Goal: Information Seeking & Learning: Check status

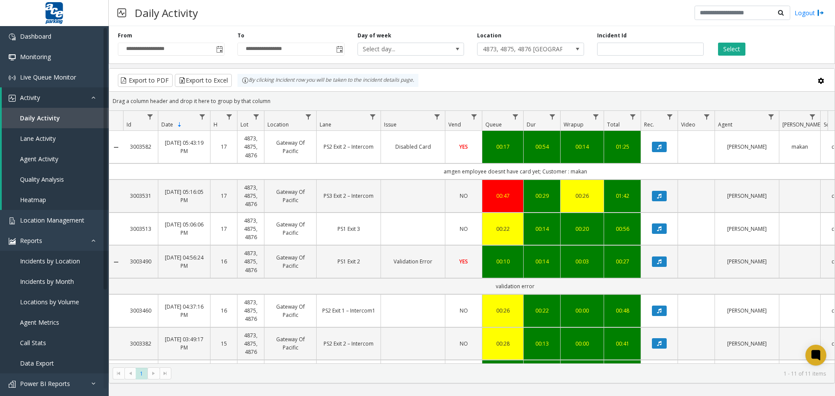
scroll to position [74, 0]
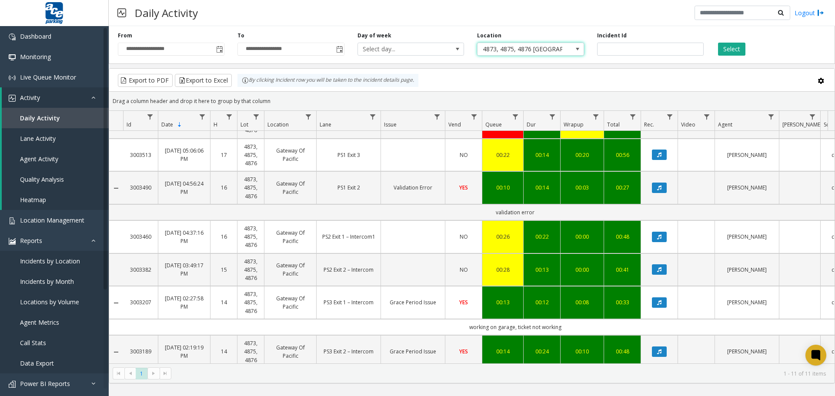
click at [578, 50] on span at bounding box center [577, 49] width 7 height 7
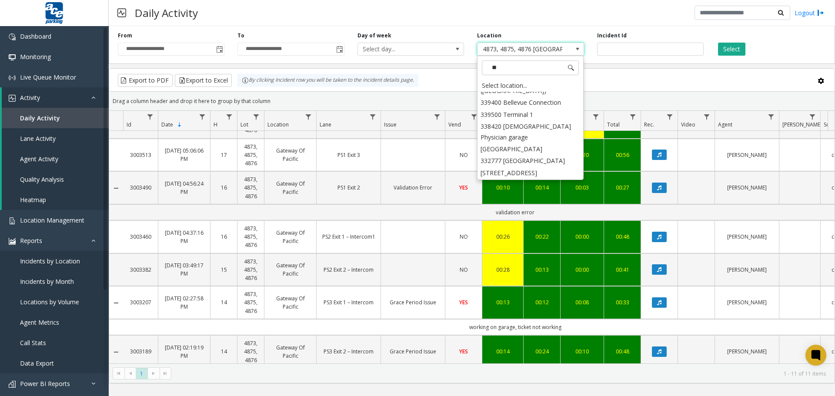
scroll to position [0, 0]
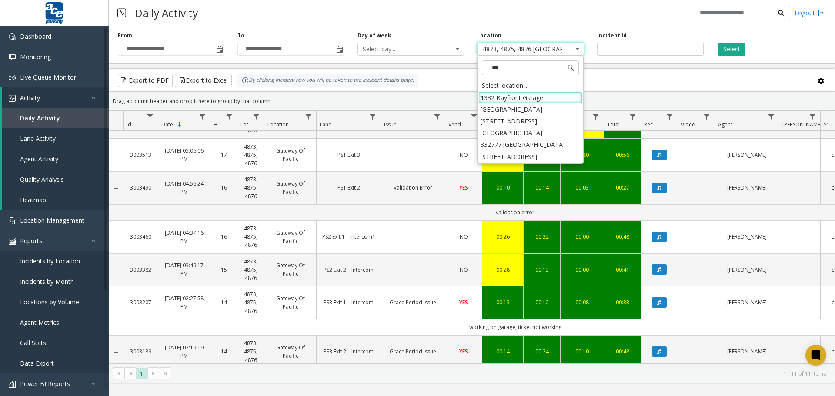
type input "****"
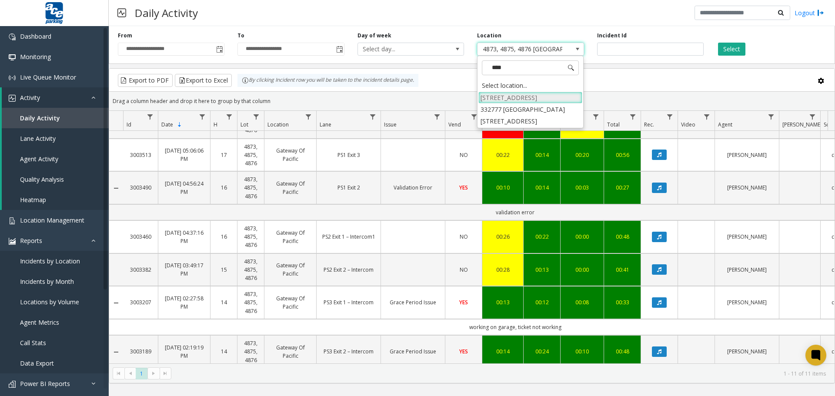
click at [535, 98] on li "[STREET_ADDRESS]" at bounding box center [530, 98] width 104 height 12
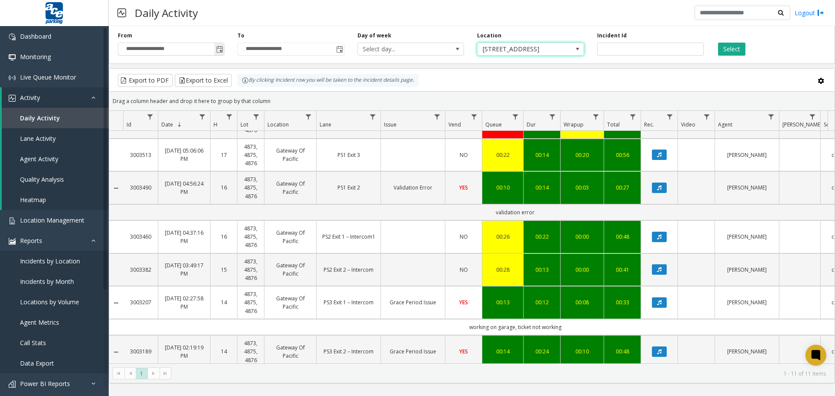
click at [217, 50] on span "Toggle popup" at bounding box center [219, 49] width 7 height 7
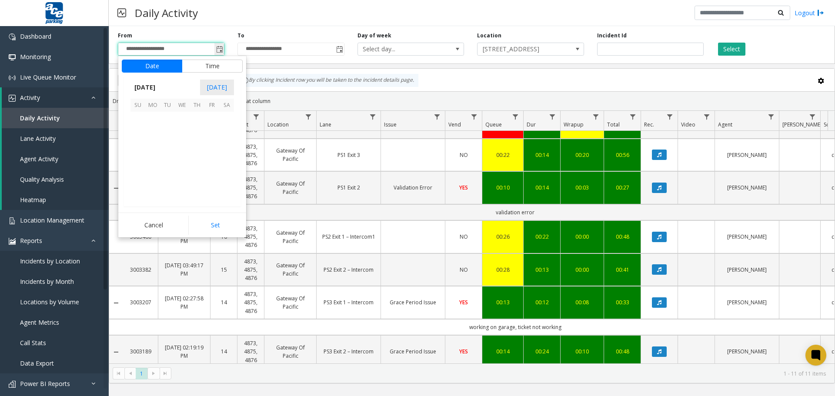
scroll to position [13, 0]
click at [209, 163] on span "22" at bounding box center [211, 163] width 15 height 15
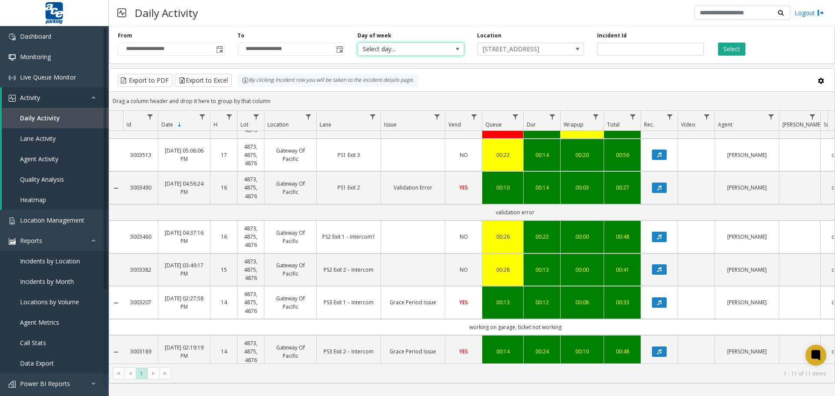
click at [458, 47] on span at bounding box center [457, 49] width 7 height 7
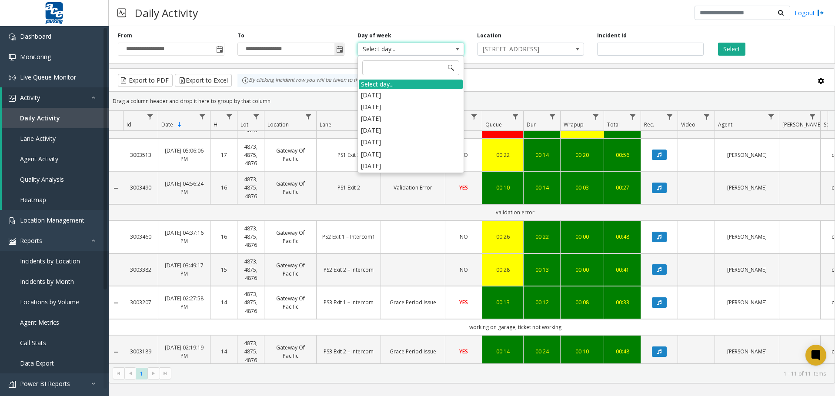
click at [341, 51] on span "Toggle popup" at bounding box center [339, 49] width 7 height 7
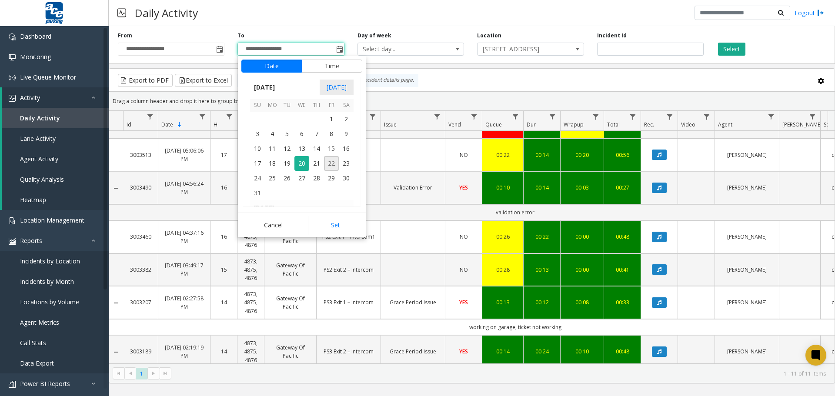
click at [332, 160] on span "22" at bounding box center [331, 163] width 15 height 15
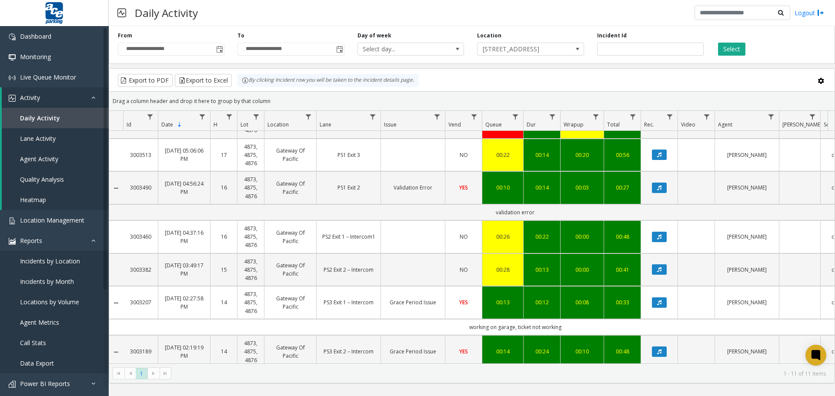
click at [336, 19] on div "Daily Activity Logout" at bounding box center [472, 13] width 726 height 26
click at [340, 50] on span "Toggle popup" at bounding box center [339, 49] width 7 height 7
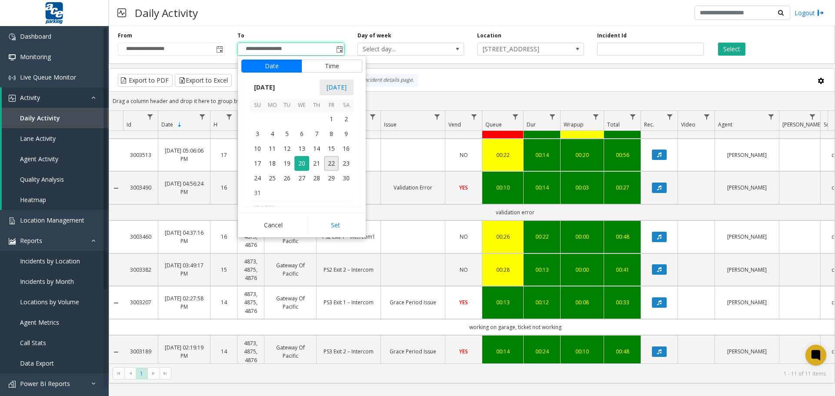
click at [285, 228] on button "Cancel" at bounding box center [273, 225] width 64 height 19
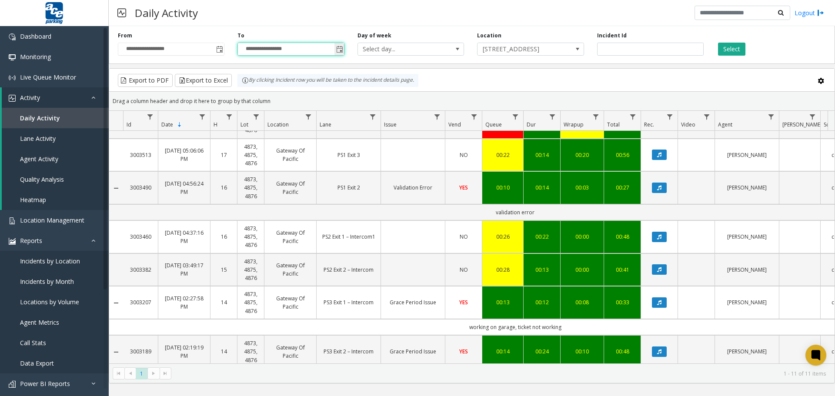
click at [342, 44] on span "Toggle popup" at bounding box center [339, 49] width 10 height 14
click at [339, 46] on span "Toggle popup" at bounding box center [339, 49] width 10 height 14
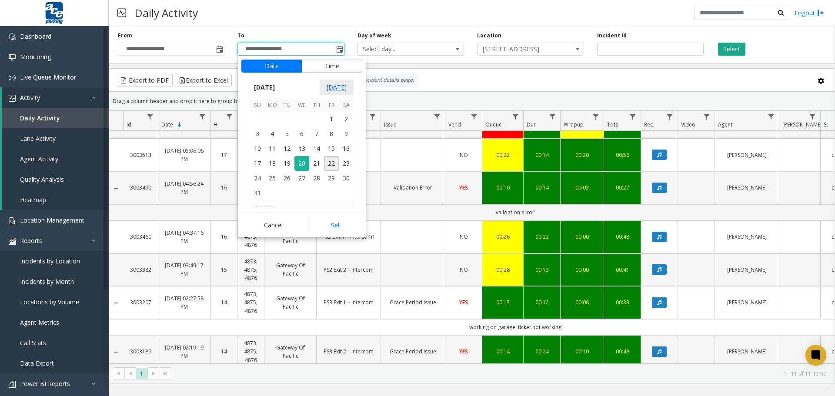
click at [335, 93] on span "[DATE]" at bounding box center [337, 88] width 34 height 16
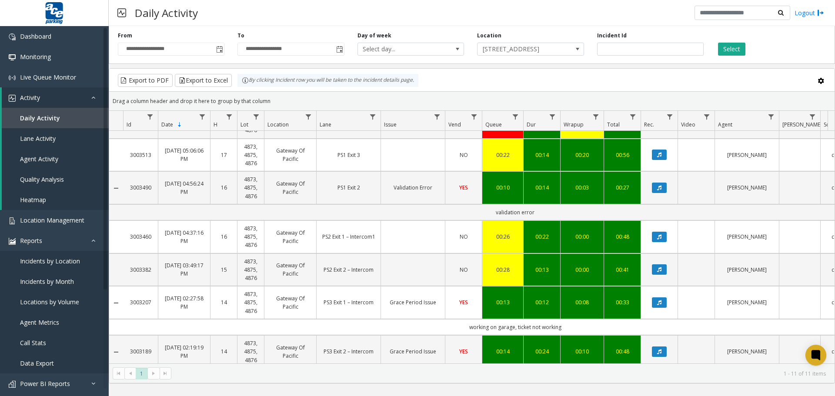
click at [331, 26] on div "**********" at bounding box center [472, 43] width 726 height 41
click at [728, 48] on button "Select" at bounding box center [731, 49] width 27 height 13
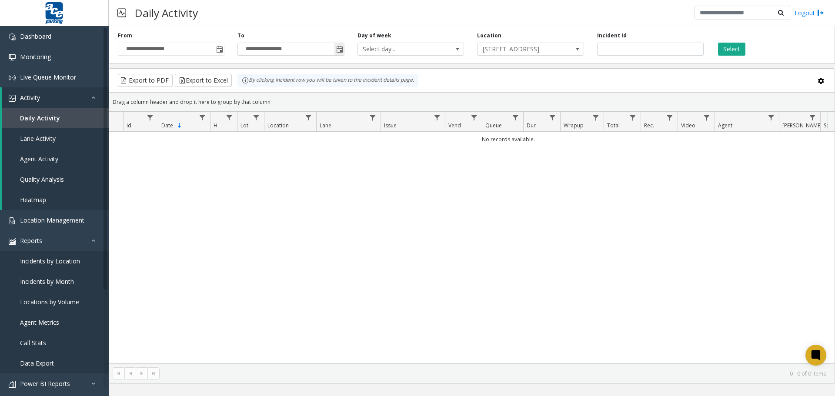
click at [338, 52] on span "Toggle popup" at bounding box center [339, 49] width 7 height 7
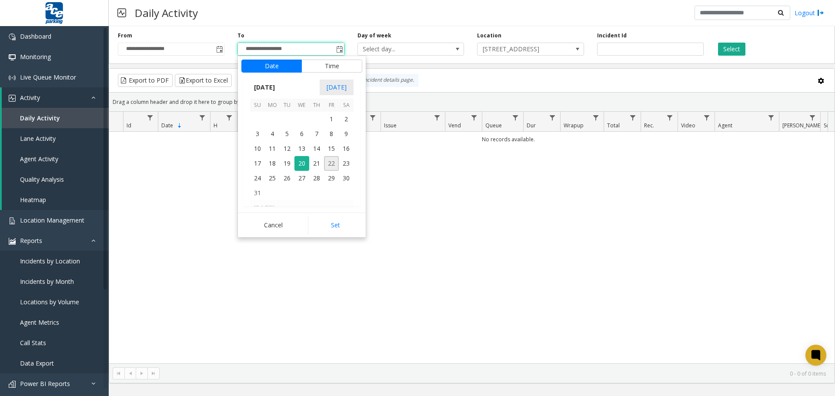
click at [331, 163] on span "22" at bounding box center [331, 163] width 15 height 15
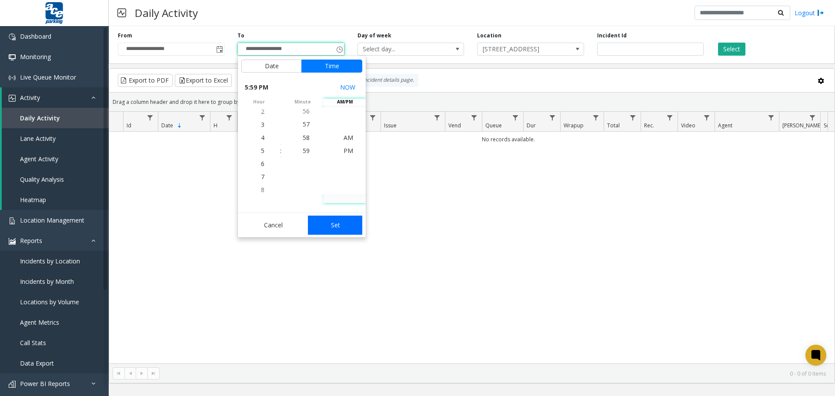
click at [344, 223] on button "Set" at bounding box center [335, 225] width 55 height 19
type input "**********"
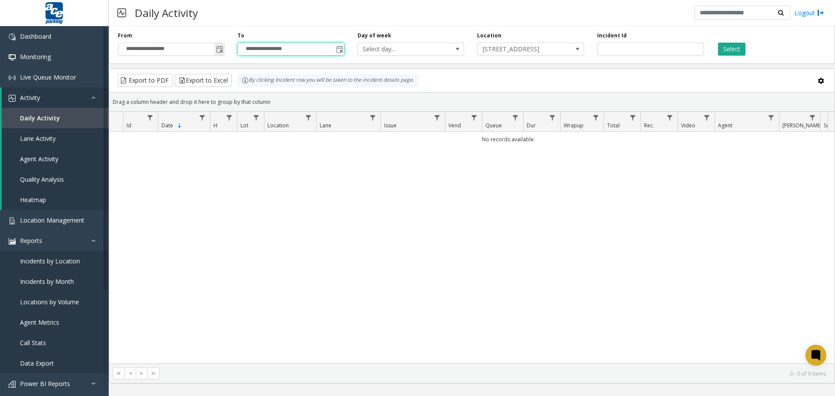
click at [218, 50] on span "Toggle popup" at bounding box center [219, 49] width 7 height 7
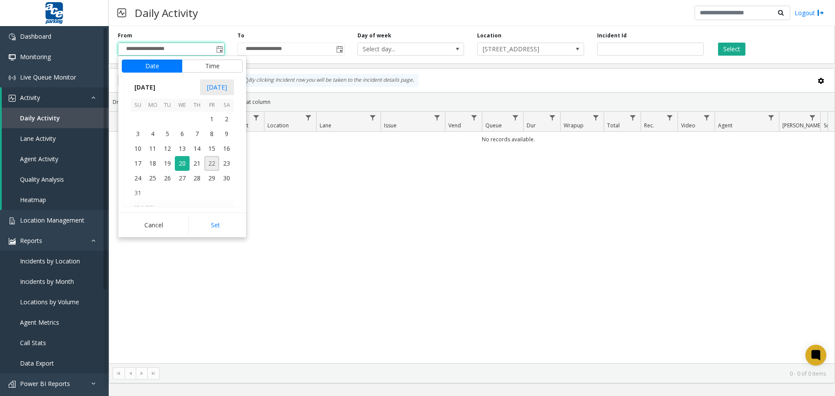
click at [214, 162] on span "22" at bounding box center [211, 163] width 15 height 15
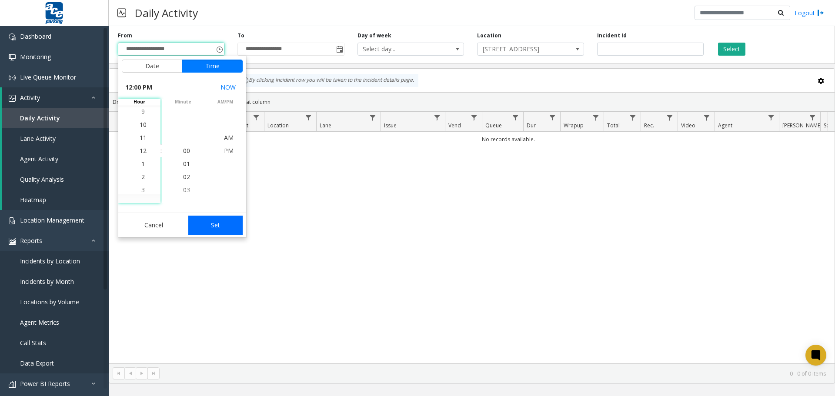
click at [216, 222] on button "Set" at bounding box center [215, 225] width 55 height 19
type input "**********"
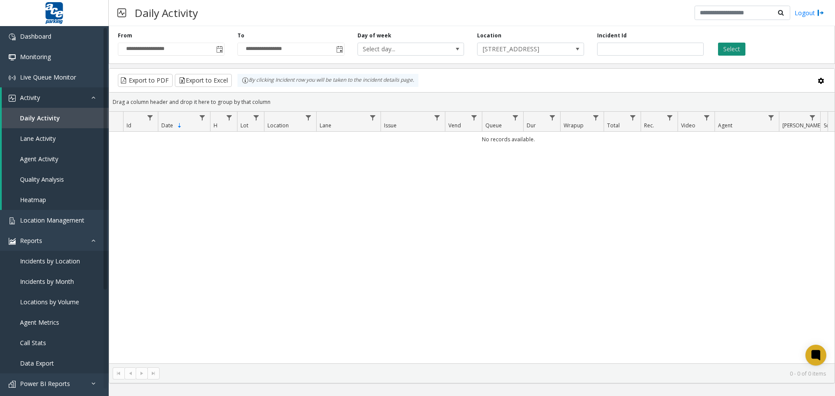
click at [732, 50] on button "Select" at bounding box center [731, 49] width 27 height 13
click at [725, 48] on button "Select" at bounding box center [731, 49] width 27 height 13
click at [581, 47] on span at bounding box center [577, 49] width 12 height 12
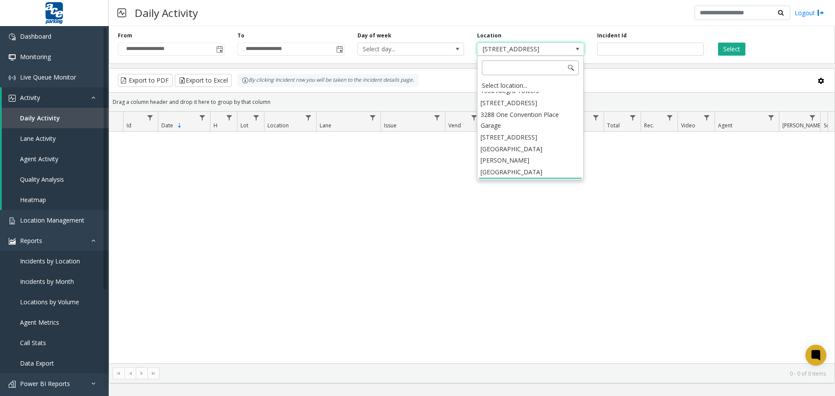
click at [543, 72] on input at bounding box center [530, 67] width 97 height 15
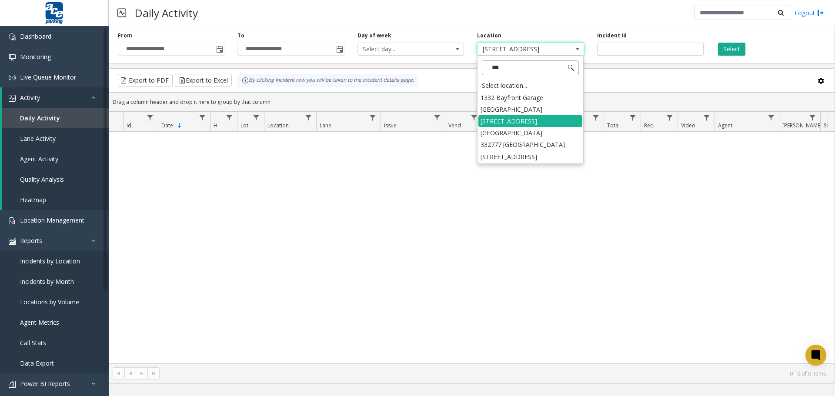
type input "****"
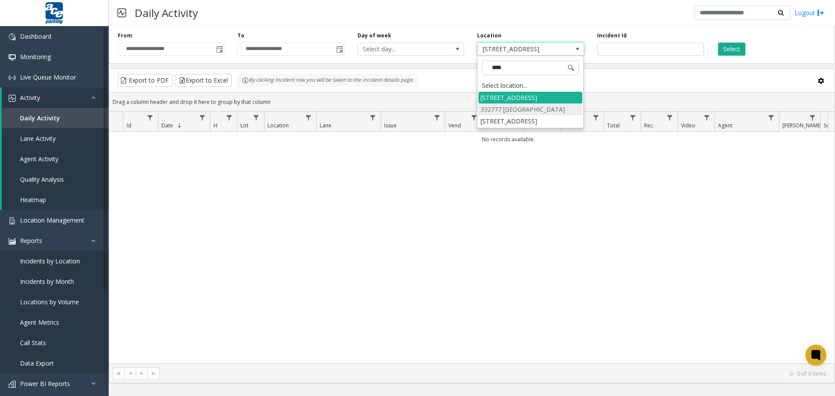
click at [539, 109] on li "332777 [GEOGRAPHIC_DATA]" at bounding box center [530, 110] width 104 height 12
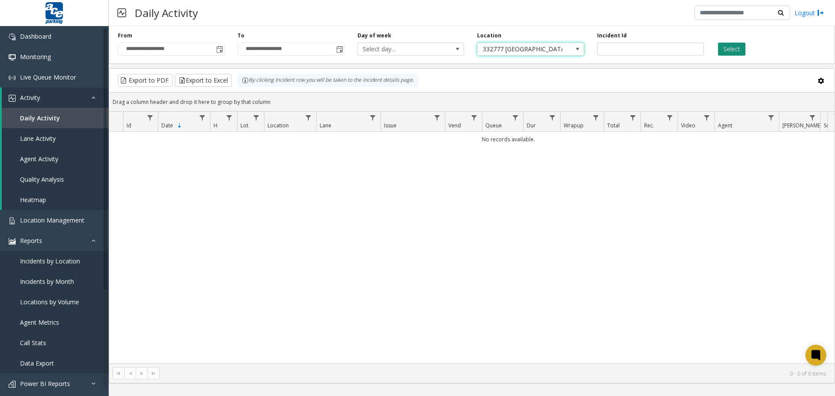
click at [741, 47] on button "Select" at bounding box center [731, 49] width 27 height 13
click at [580, 50] on span at bounding box center [577, 49] width 7 height 7
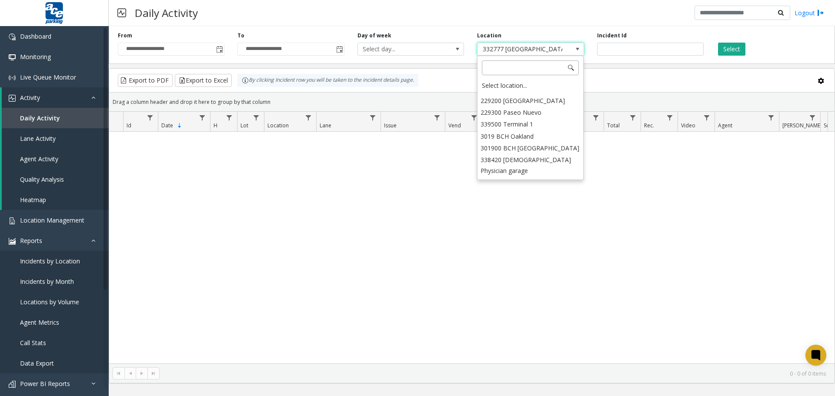
click at [498, 69] on input at bounding box center [530, 67] width 97 height 15
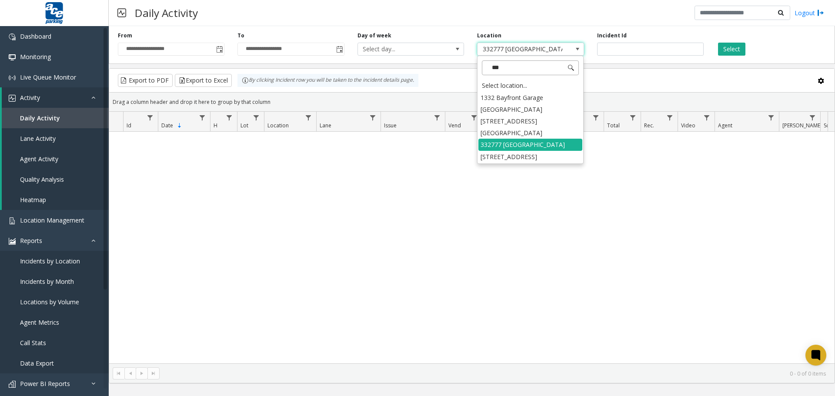
type input "****"
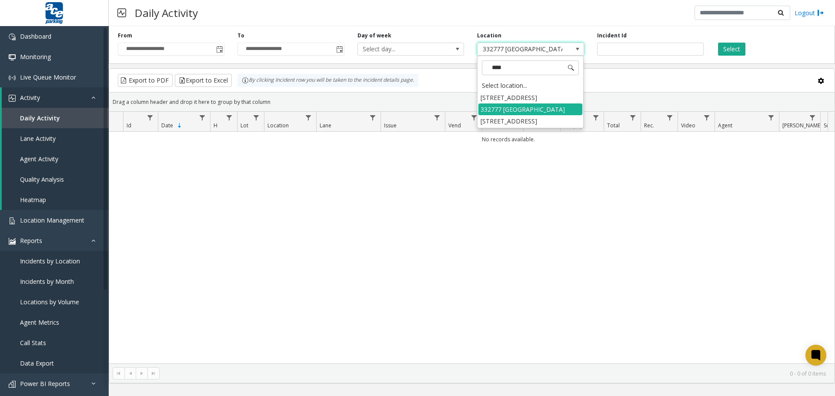
drag, startPoint x: 534, startPoint y: 119, endPoint x: 608, endPoint y: 88, distance: 80.5
click at [536, 119] on li "[STREET_ADDRESS]" at bounding box center [530, 121] width 104 height 12
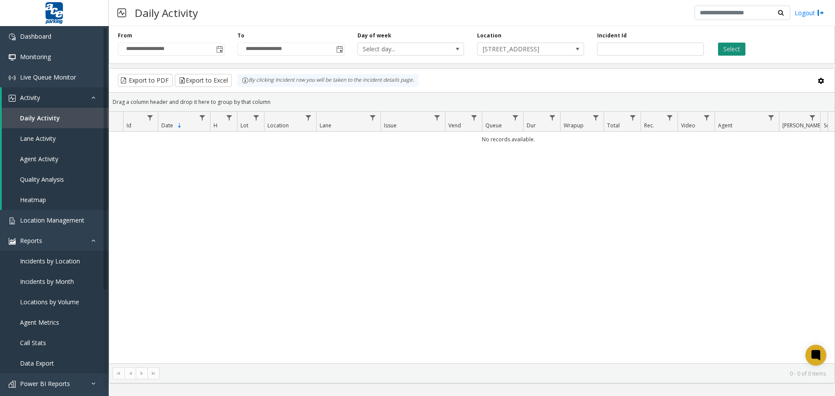
click at [735, 47] on button "Select" at bounding box center [731, 49] width 27 height 13
click at [220, 51] on span "Toggle popup" at bounding box center [219, 49] width 7 height 7
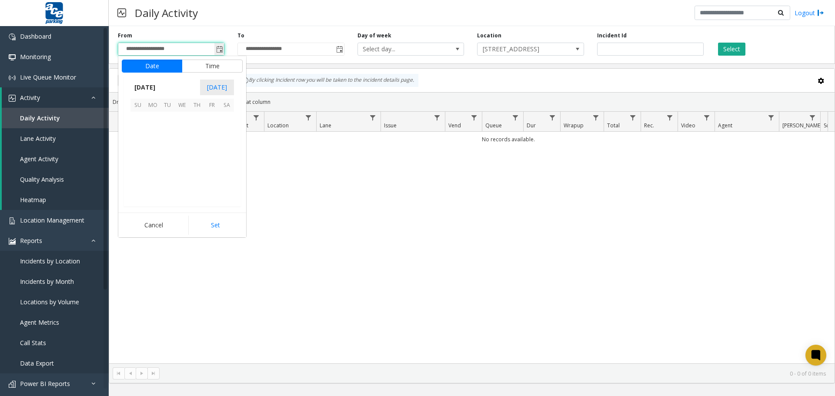
scroll to position [13, 0]
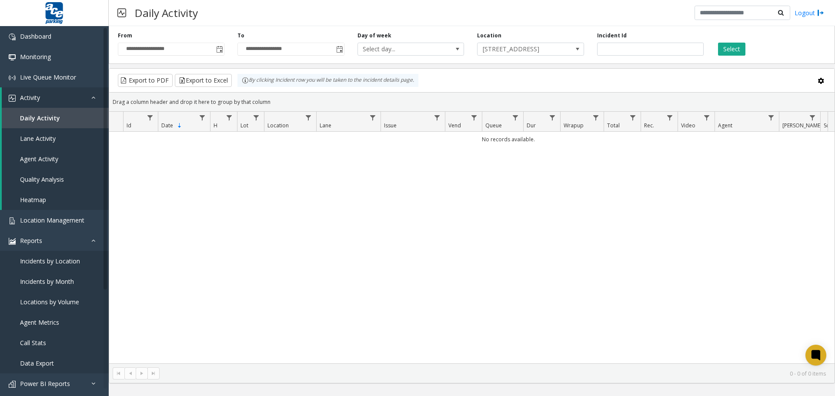
click at [328, 201] on div "No records available." at bounding box center [471, 248] width 725 height 232
click at [219, 48] on span "Toggle popup" at bounding box center [219, 49] width 7 height 7
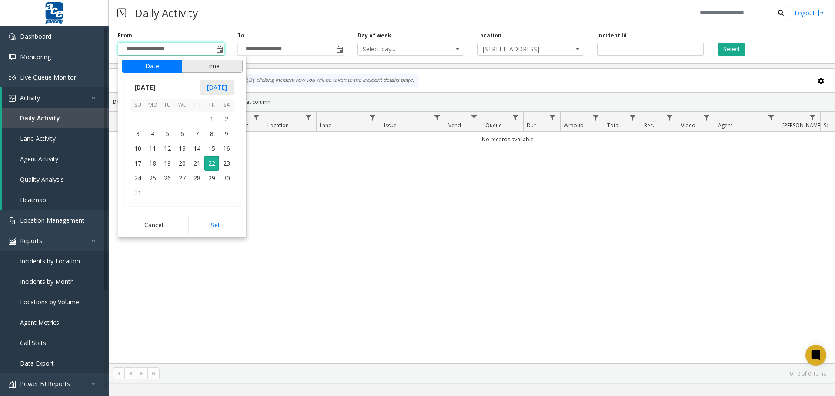
click at [216, 66] on button "Time" at bounding box center [212, 66] width 61 height 13
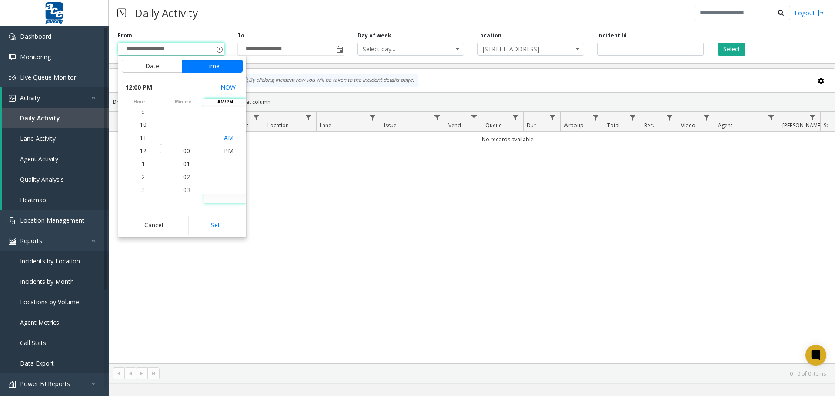
click at [228, 137] on span "AM" at bounding box center [229, 138] width 10 height 8
click at [223, 218] on button "Set" at bounding box center [215, 225] width 55 height 19
type input "**********"
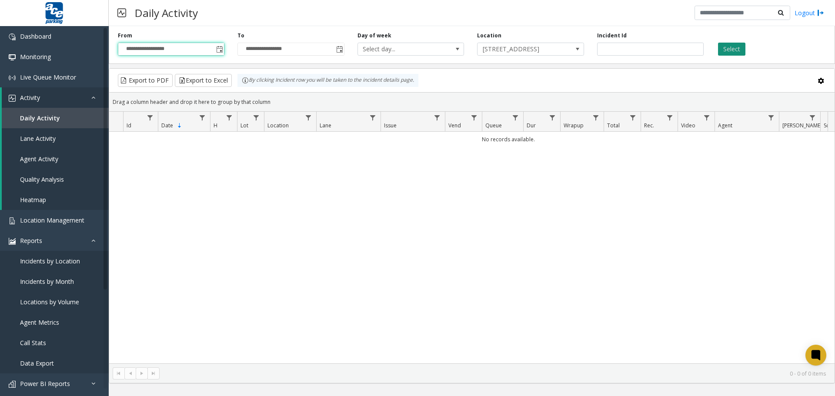
click at [729, 50] on button "Select" at bounding box center [731, 49] width 27 height 13
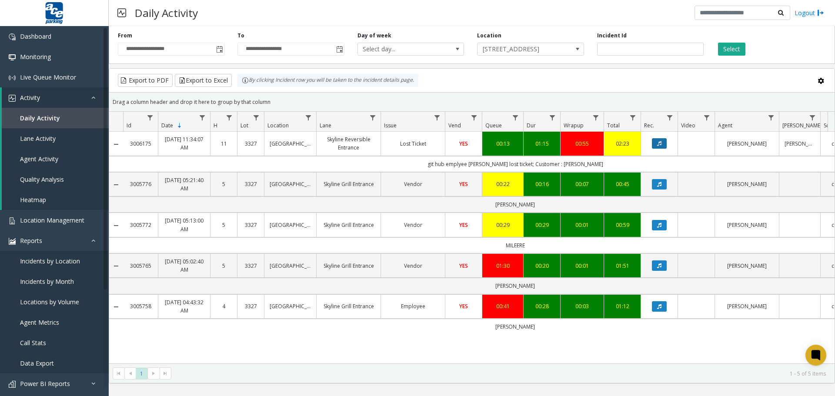
click at [657, 146] on icon "Data table" at bounding box center [659, 143] width 4 height 5
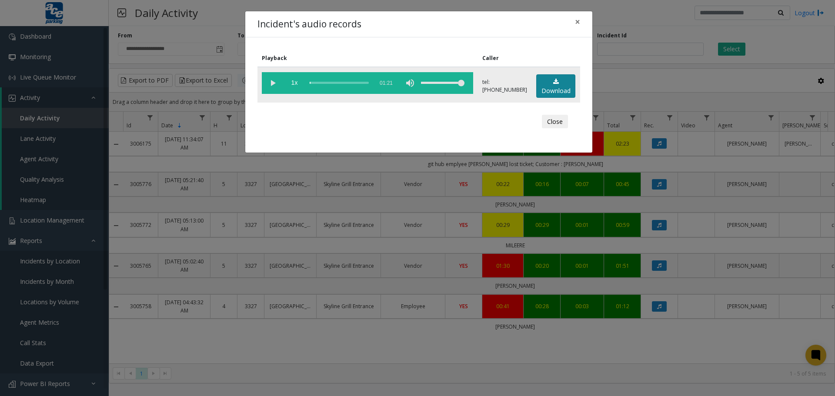
click at [553, 90] on link "Download" at bounding box center [555, 86] width 39 height 24
click at [273, 82] on vg-play-pause at bounding box center [273, 83] width 22 height 22
click at [777, 50] on div "Incident's audio records × Playback Caller 1x 01:21 tel:[PHONE_NUMBER] Download…" at bounding box center [417, 198] width 835 height 396
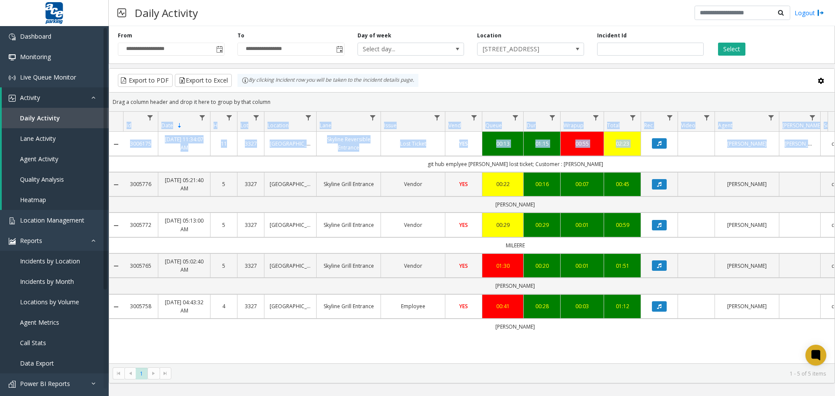
drag, startPoint x: 110, startPoint y: 112, endPoint x: 828, endPoint y: 145, distance: 718.4
click at [828, 145] on div "Id Date Sorted Descending H Lot Location Lane Issue Vend Queue Dur Wrapup Total…" at bounding box center [471, 238] width 725 height 252
copy div "Id Date Sorted Descending H Lot Location Lane Issue Vend Queue Dur Wrapup Total…"
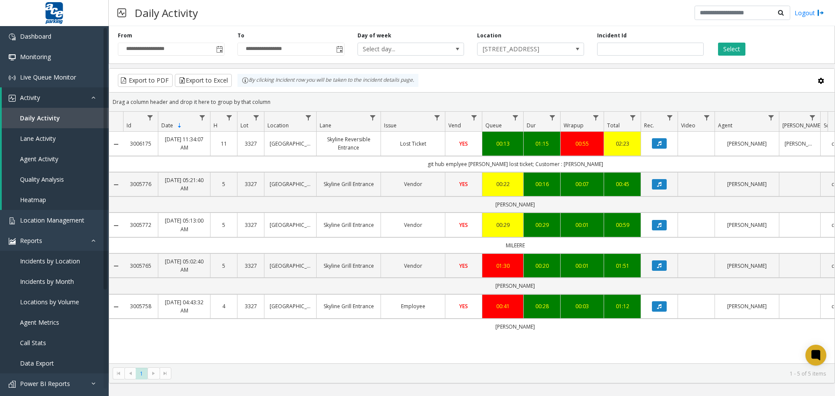
click at [194, 163] on td "git hub emplyee [PERSON_NAME] lost ticket; Customer : [PERSON_NAME]" at bounding box center [515, 164] width 784 height 16
click at [107, 149] on link "Agent Activity" at bounding box center [55, 159] width 107 height 20
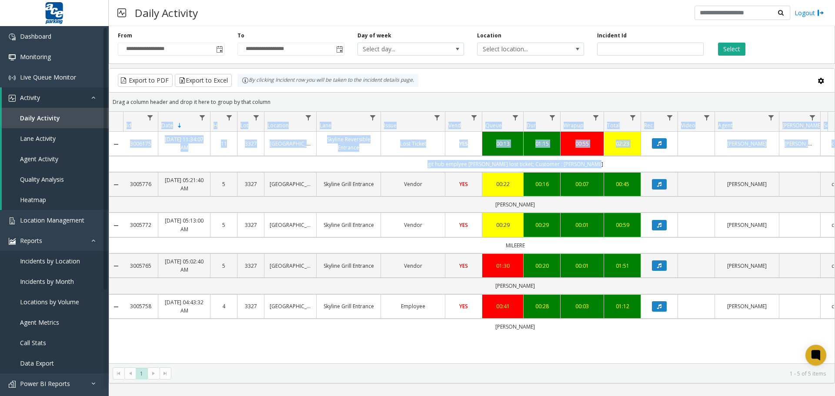
drag, startPoint x: 110, startPoint y: 112, endPoint x: 698, endPoint y: 140, distance: 589.1
click at [820, 161] on div "Id Date Sorted Descending H Lot Location Lane Issue Vend Queue Dur Wrapup Total…" at bounding box center [471, 238] width 725 height 252
copy div "Id Date Sorted Descending H Lot Location Lane Issue Vend Queue Dur Wrapup Total…"
